Goal: Task Accomplishment & Management: Manage account settings

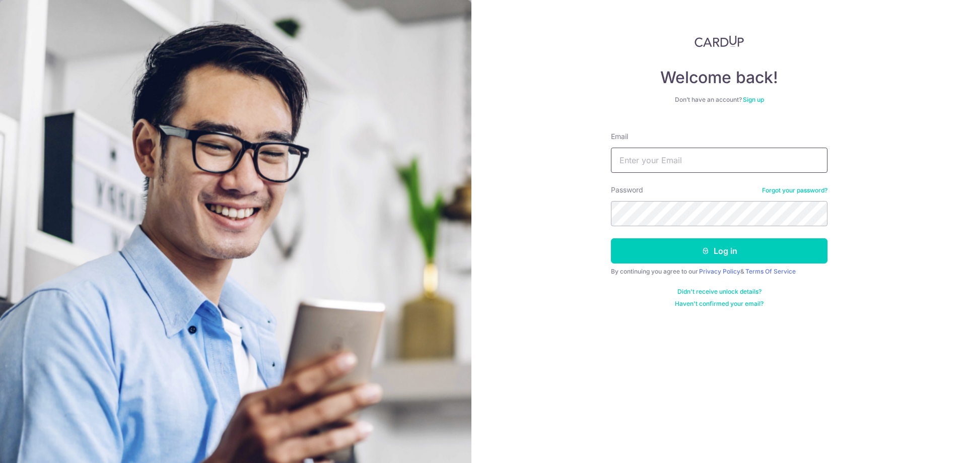
click at [626, 159] on input "Email" at bounding box center [719, 160] width 217 height 25
type input "[EMAIL_ADDRESS][DOMAIN_NAME]"
click at [628, 245] on button "Log in" at bounding box center [719, 250] width 217 height 25
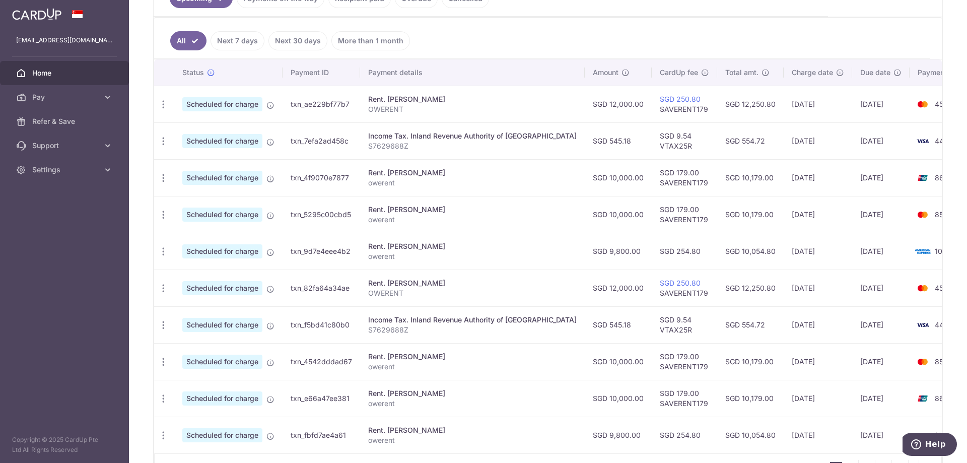
scroll to position [321, 0]
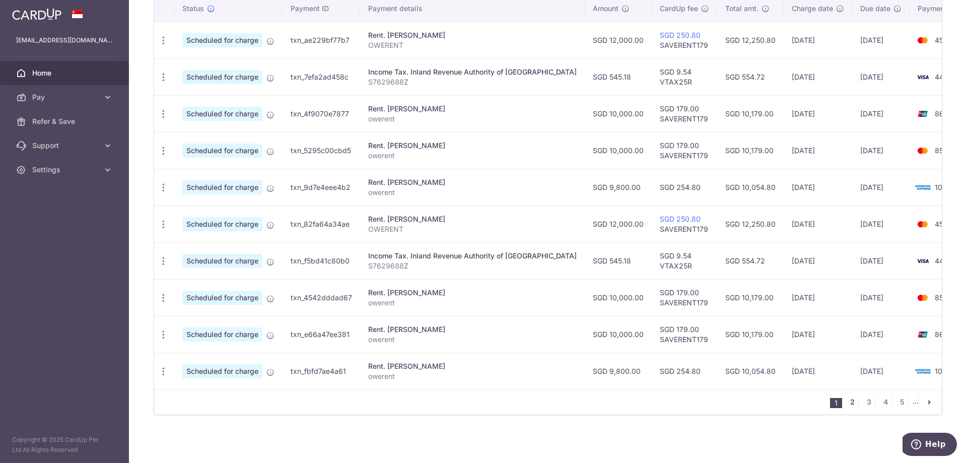
click at [852, 403] on link "2" at bounding box center [852, 402] width 12 height 12
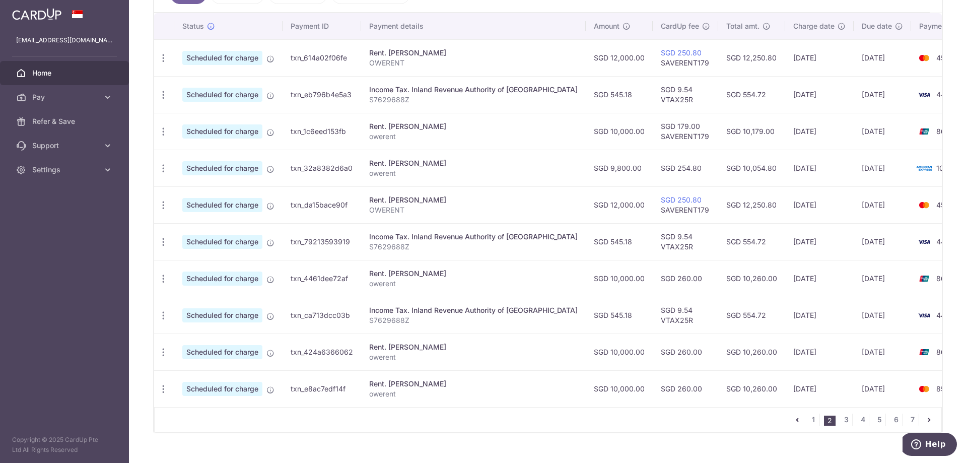
scroll to position [302, 0]
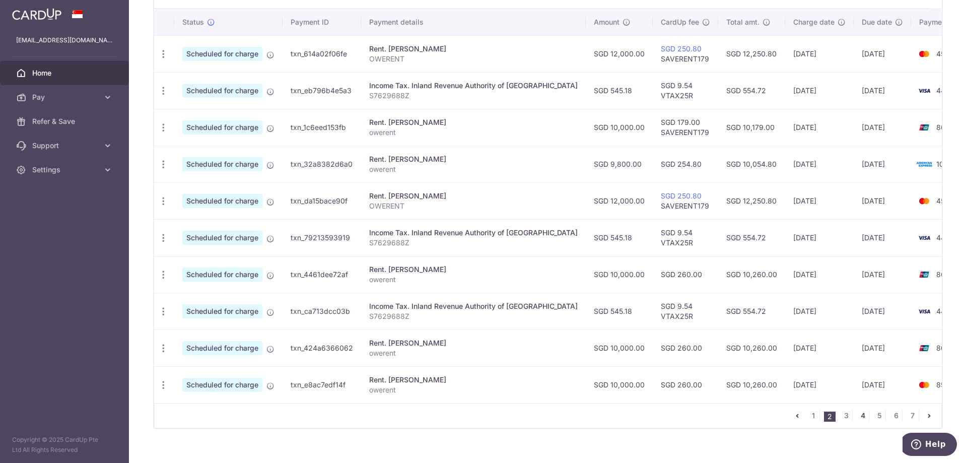
click at [862, 420] on link "4" at bounding box center [863, 415] width 12 height 12
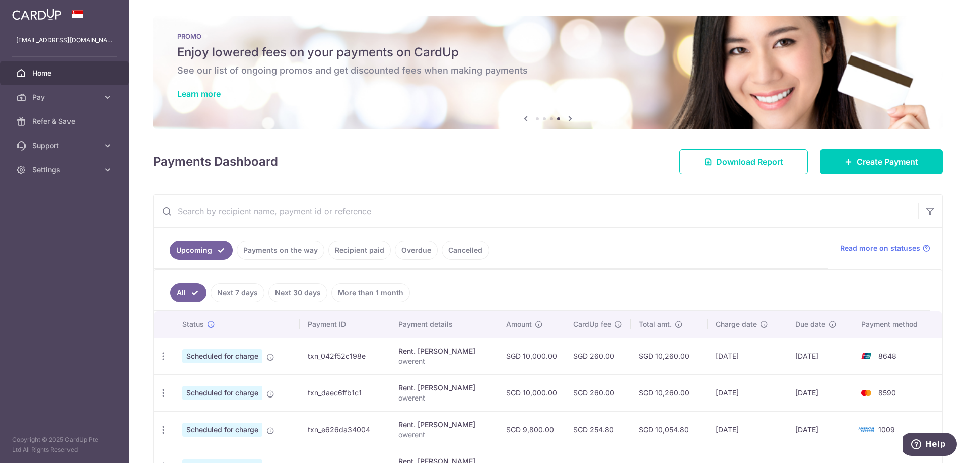
scroll to position [101, 0]
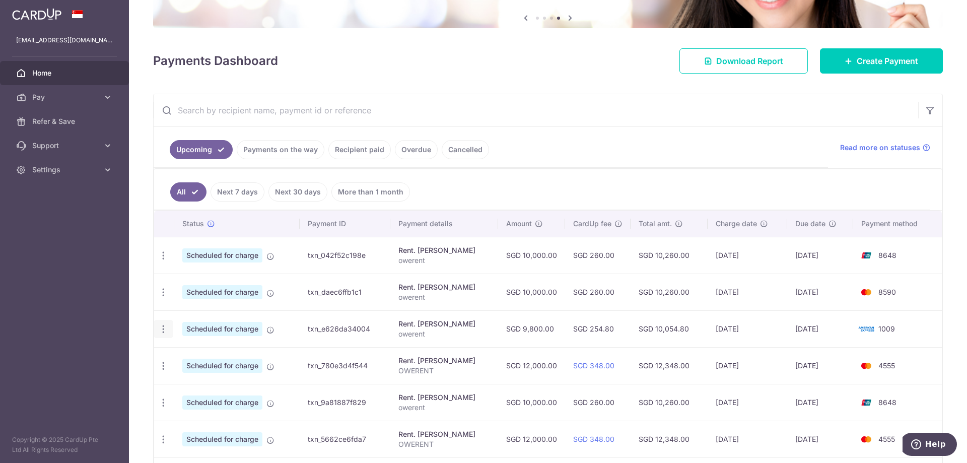
click at [163, 327] on icon "button" at bounding box center [163, 329] width 11 height 11
click at [204, 356] on span "Update payment" at bounding box center [217, 356] width 68 height 12
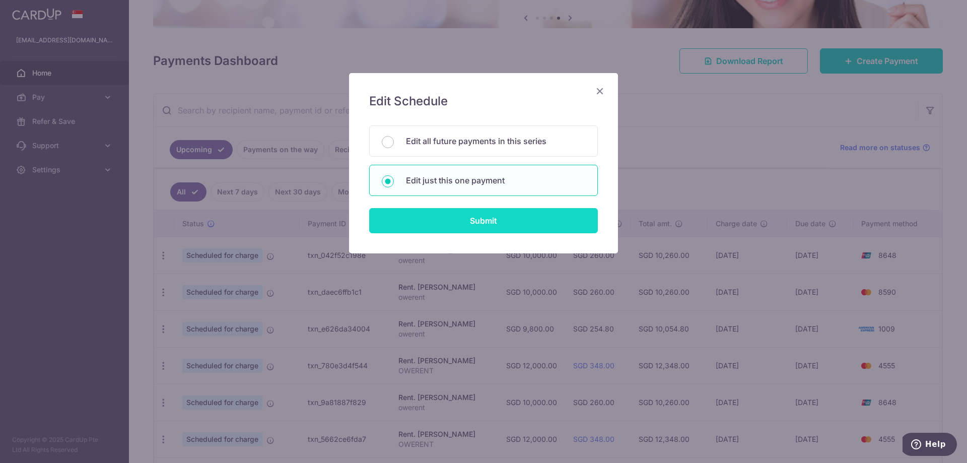
click at [504, 231] on input "Submit" at bounding box center [483, 220] width 229 height 25
radio input "true"
type input "9,800.00"
type input "02/08/2026"
type input "owerent"
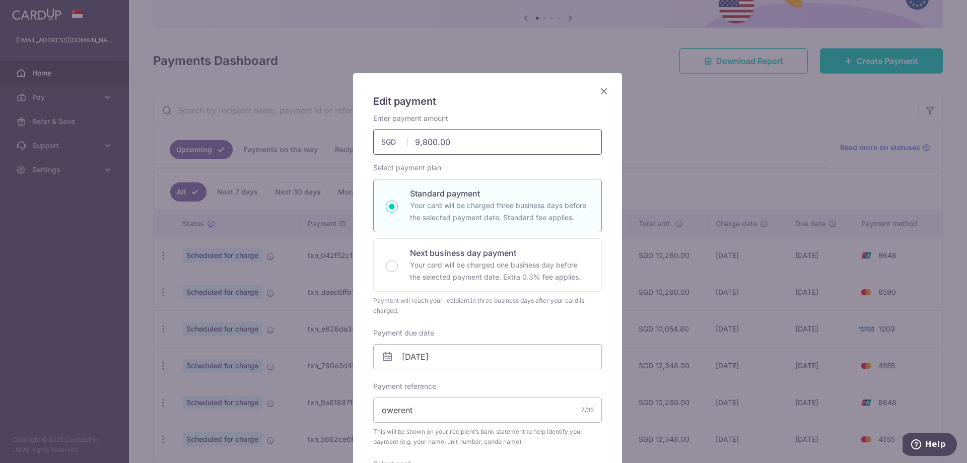
drag, startPoint x: 408, startPoint y: 139, endPoint x: 511, endPoint y: 143, distance: 102.3
click at [511, 143] on input "9,800.00" at bounding box center [487, 141] width 229 height 25
type input "8,200.00"
click at [435, 360] on input "02/08/2026" at bounding box center [487, 356] width 229 height 25
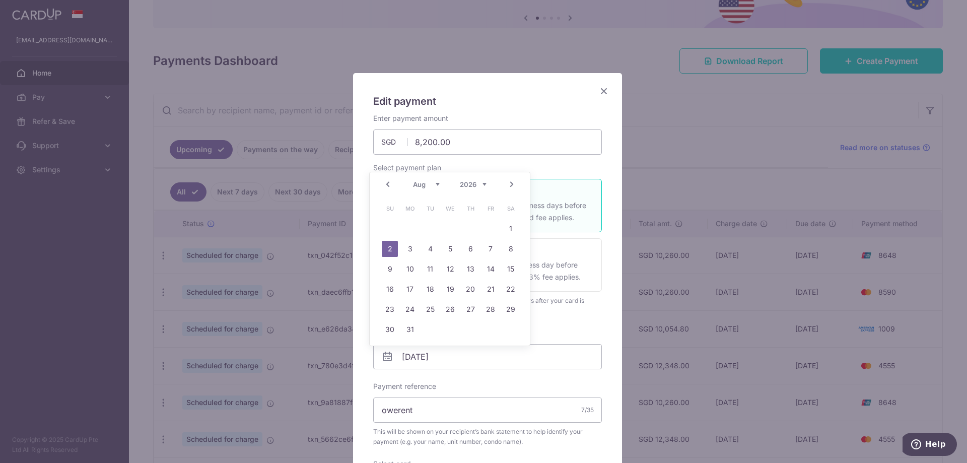
click at [478, 184] on select "2025 2026 2027 2028 2029 2030 2031 2032 2033 2034 2035" at bounding box center [473, 184] width 27 height 8
click at [431, 270] on link "14" at bounding box center [430, 269] width 16 height 16
type input "[DATE]"
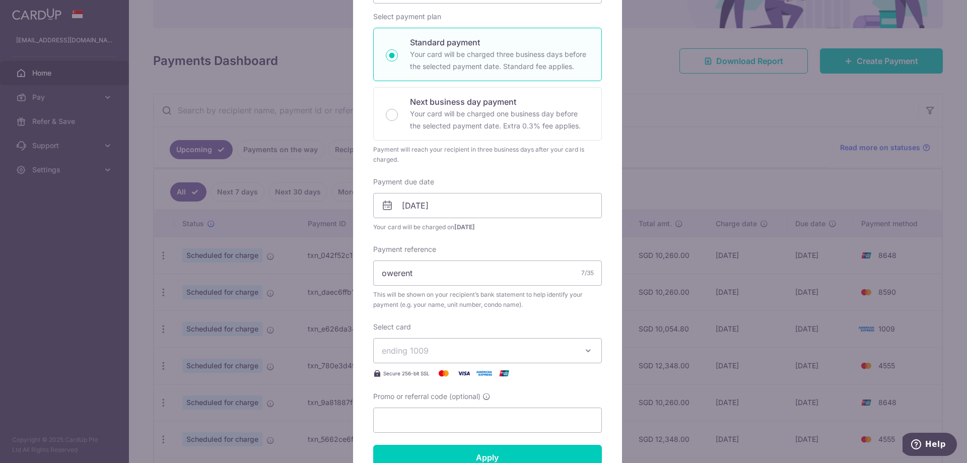
scroll to position [302, 0]
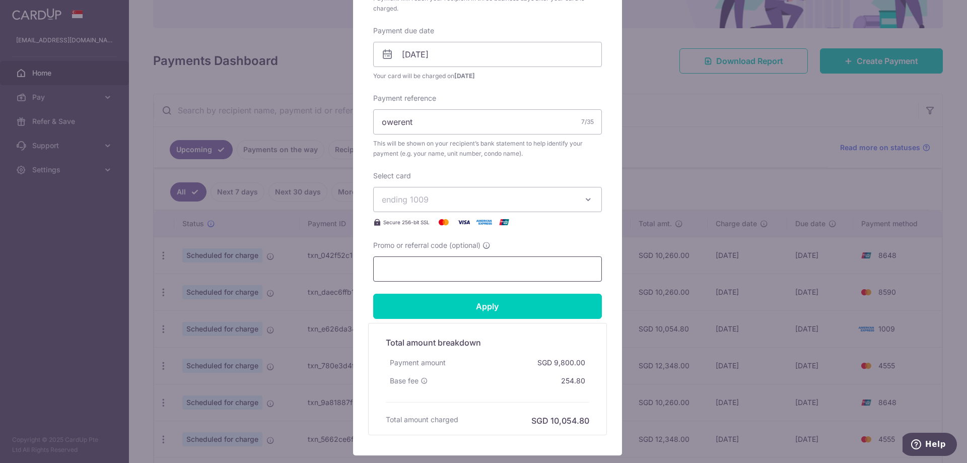
click at [419, 269] on input "Promo or referral code (optional)" at bounding box center [487, 268] width 229 height 25
click at [513, 202] on span "ending 1009" at bounding box center [478, 199] width 193 height 12
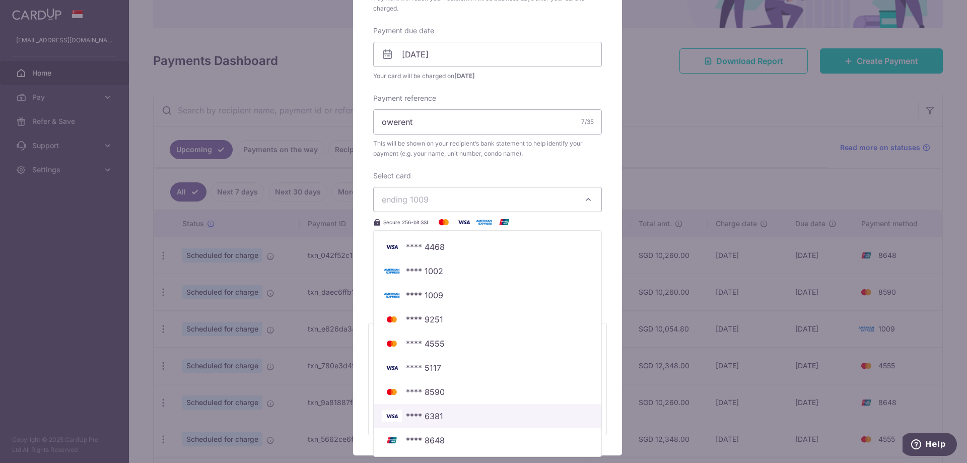
click at [443, 413] on span "**** 6381" at bounding box center [488, 416] width 212 height 12
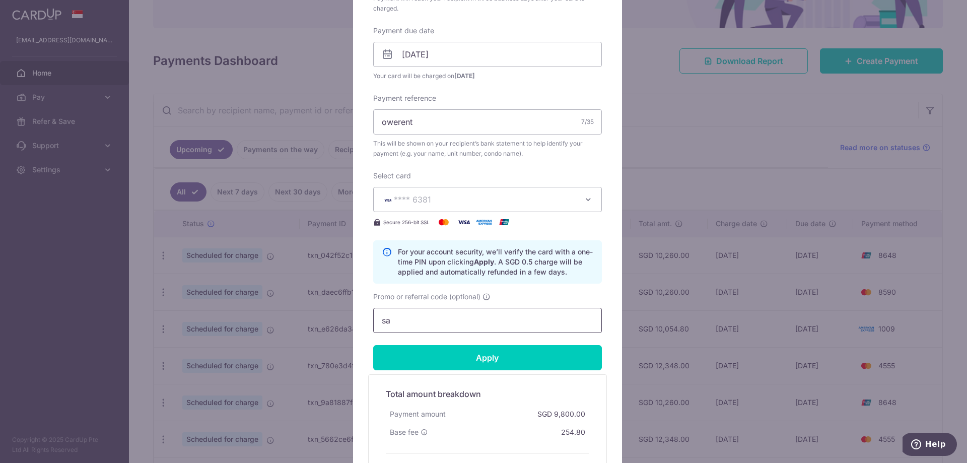
click at [418, 329] on input "sa" at bounding box center [487, 320] width 229 height 25
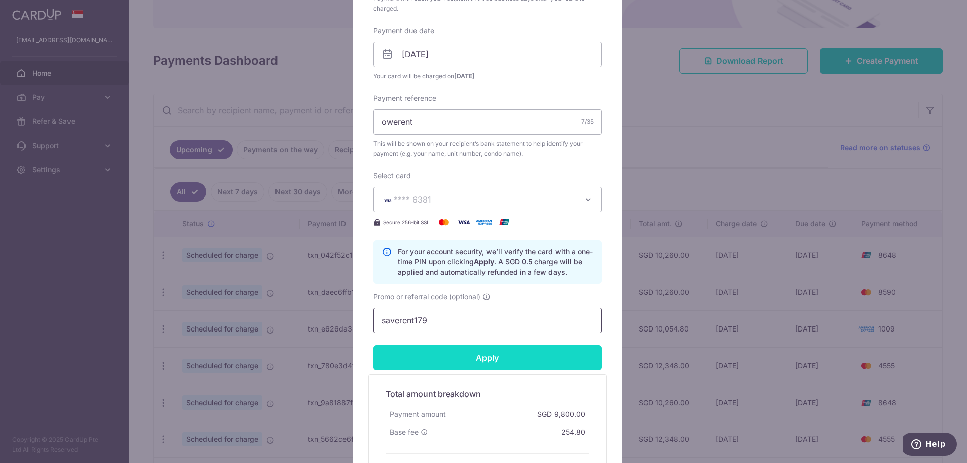
type input "saverent179"
click at [468, 362] on input "Apply" at bounding box center [487, 357] width 229 height 25
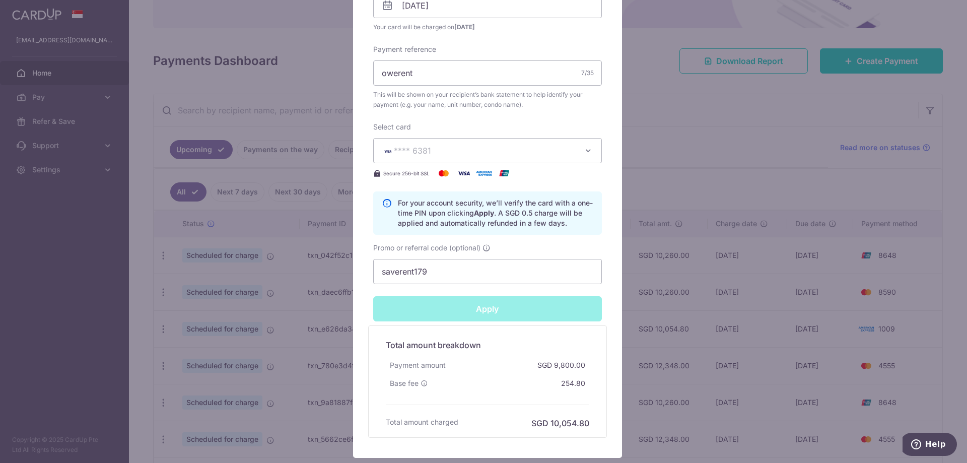
scroll to position [419, 0]
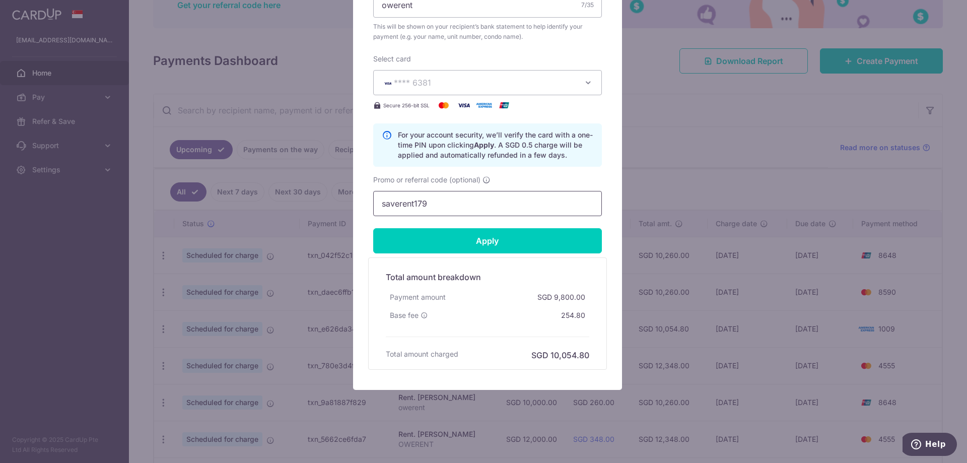
type input "Successfully Applied"
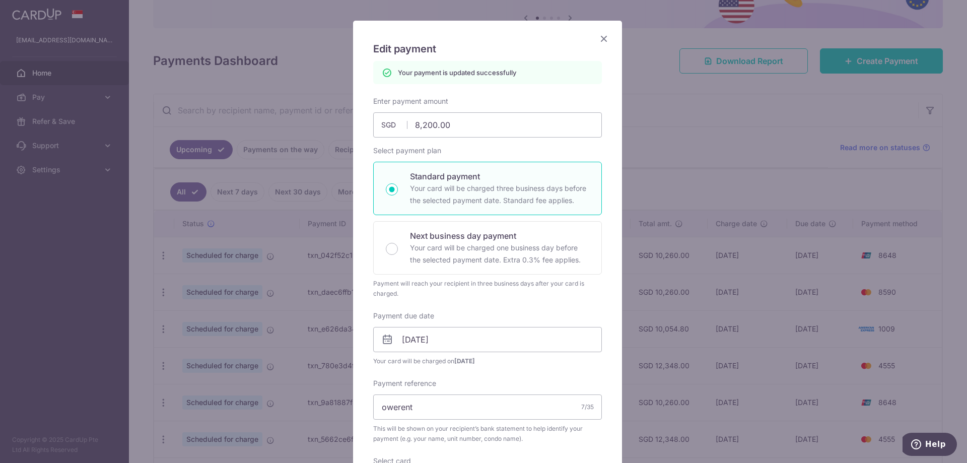
scroll to position [51, 0]
click at [534, 303] on div "Enter payment amount 8,200.00 8200.00 SGD To change the payment amount, please …" at bounding box center [487, 358] width 229 height 522
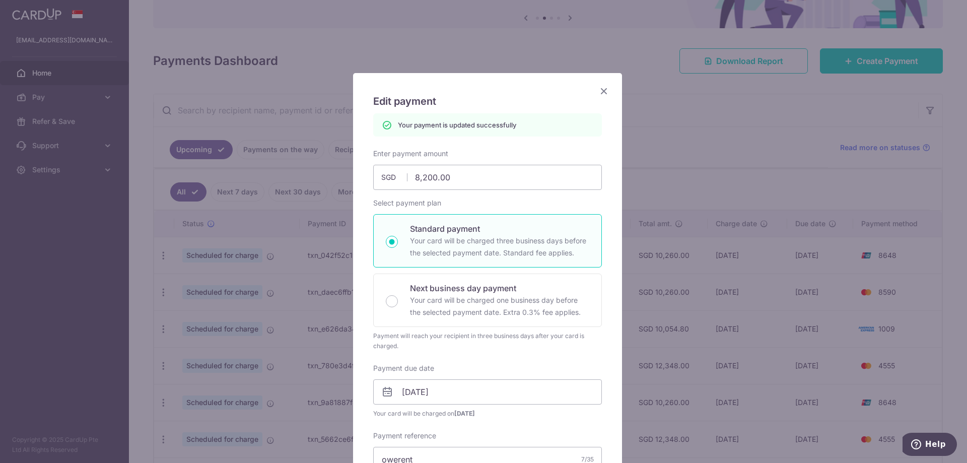
click at [600, 92] on icon "Close" at bounding box center [604, 91] width 12 height 13
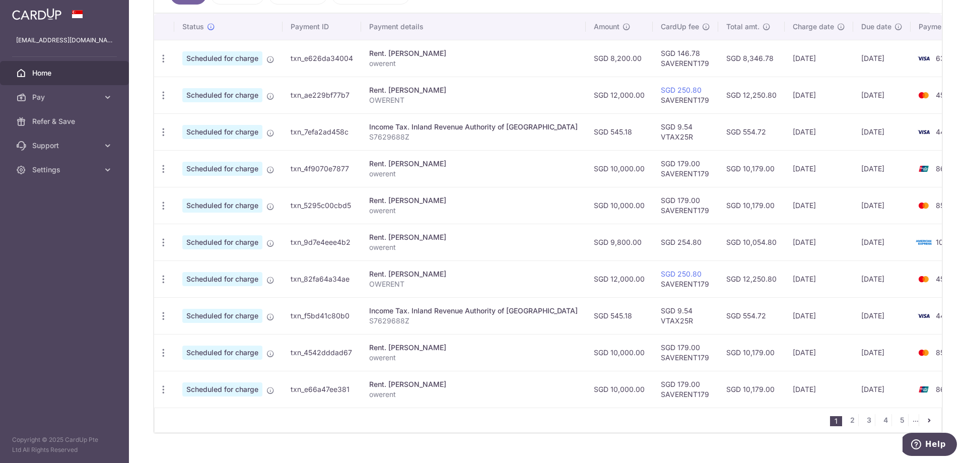
scroll to position [302, 0]
